Goal: Information Seeking & Learning: Learn about a topic

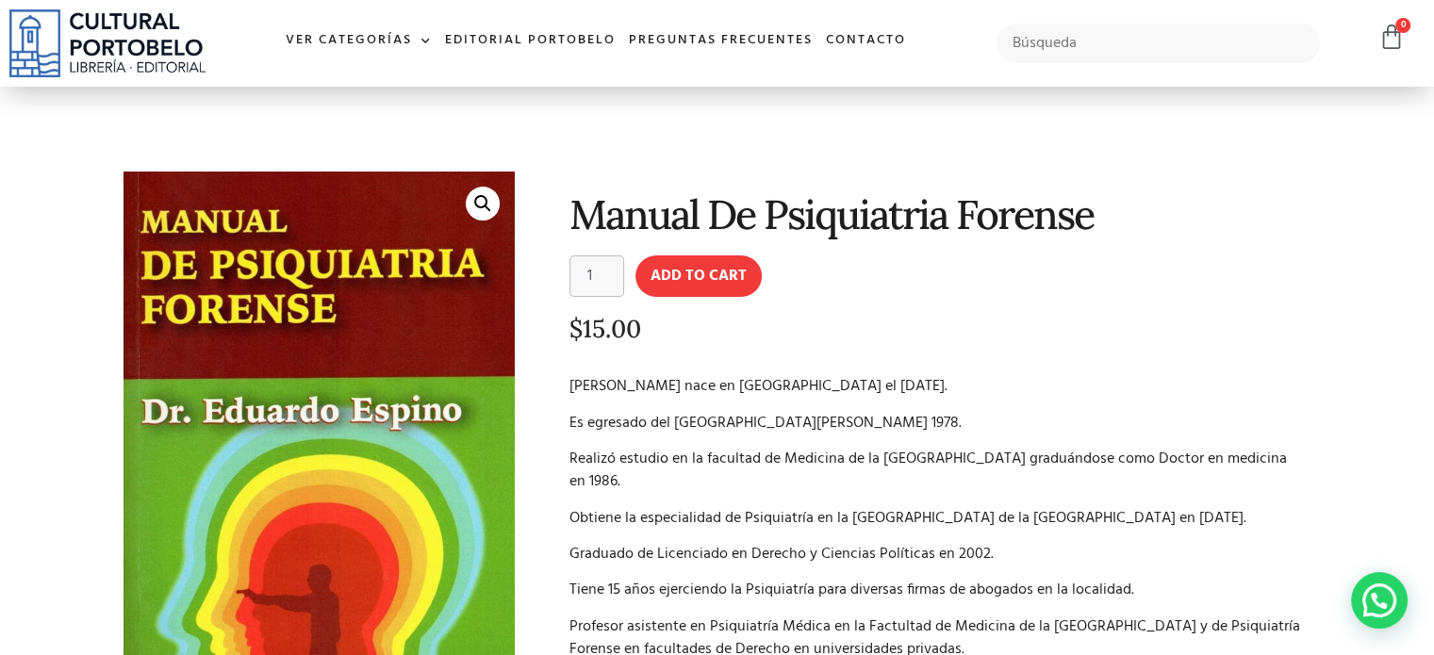
click at [737, 208] on h1 "Manual De Psiquiatria Forense" at bounding box center [937, 214] width 736 height 44
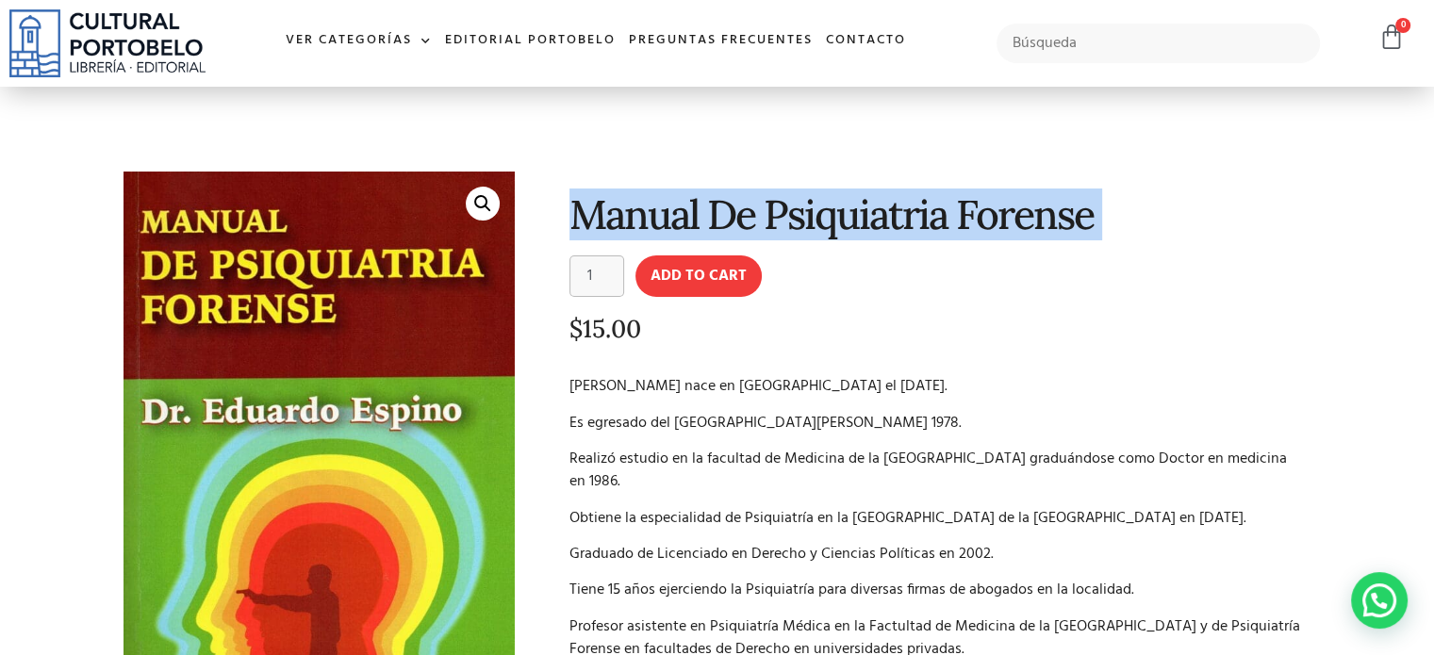
click at [737, 208] on h1 "Manual De Psiquiatria Forense" at bounding box center [937, 214] width 736 height 44
copy div "Manual De Psiquiatria Forense"
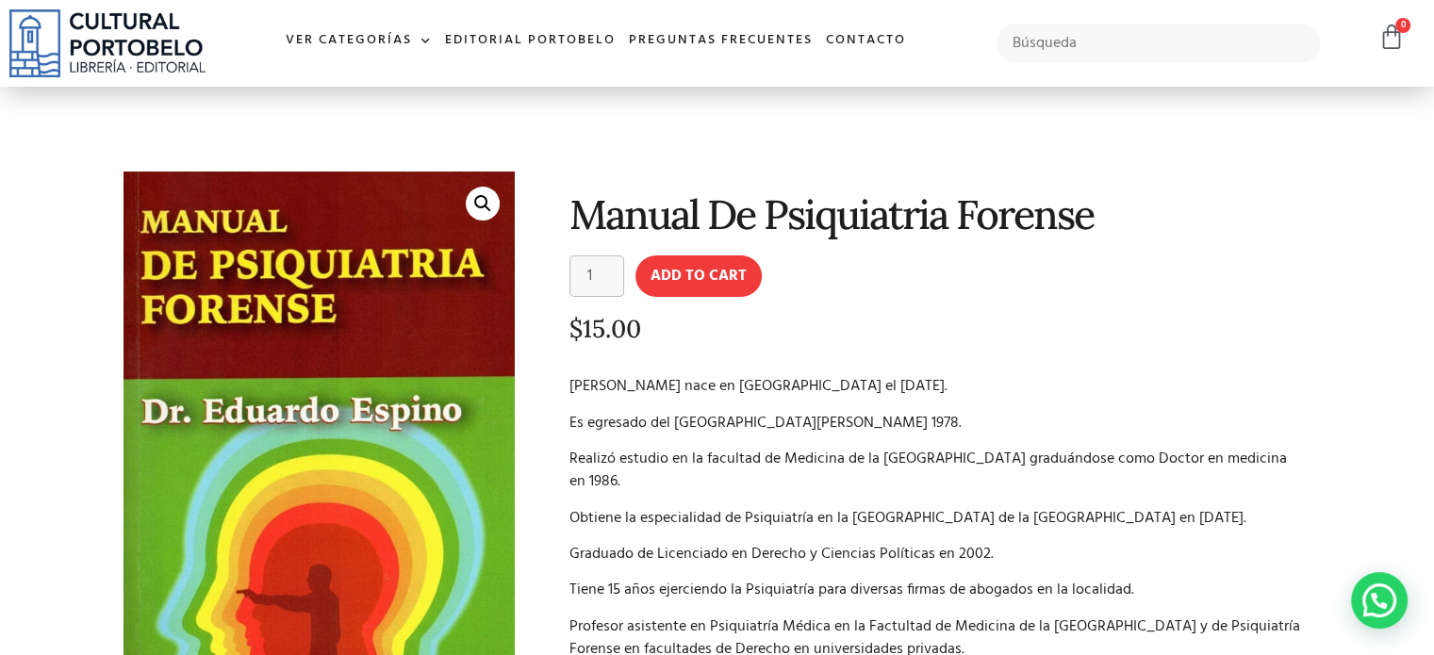
click at [576, 376] on p "[PERSON_NAME] nace en [GEOGRAPHIC_DATA] el [DATE]." at bounding box center [937, 386] width 736 height 23
click at [572, 379] on p "[PERSON_NAME] nace en [GEOGRAPHIC_DATA] el [DATE]." at bounding box center [937, 386] width 736 height 23
drag, startPoint x: 572, startPoint y: 379, endPoint x: 728, endPoint y: 381, distance: 155.6
click at [728, 381] on p "[PERSON_NAME] nace en [GEOGRAPHIC_DATA] el [DATE]." at bounding box center [937, 386] width 736 height 23
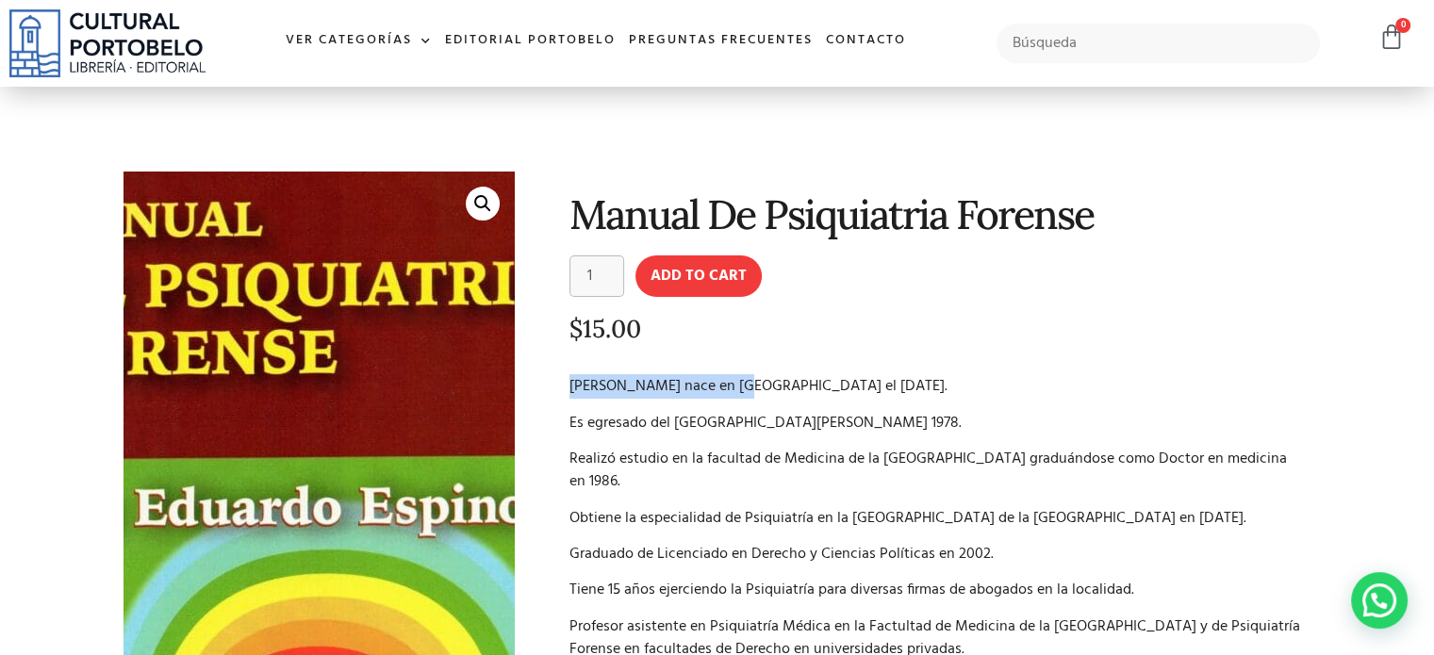
click at [334, 225] on img at bounding box center [311, 593] width 594 height 899
